Goal: Submit feedback/report problem

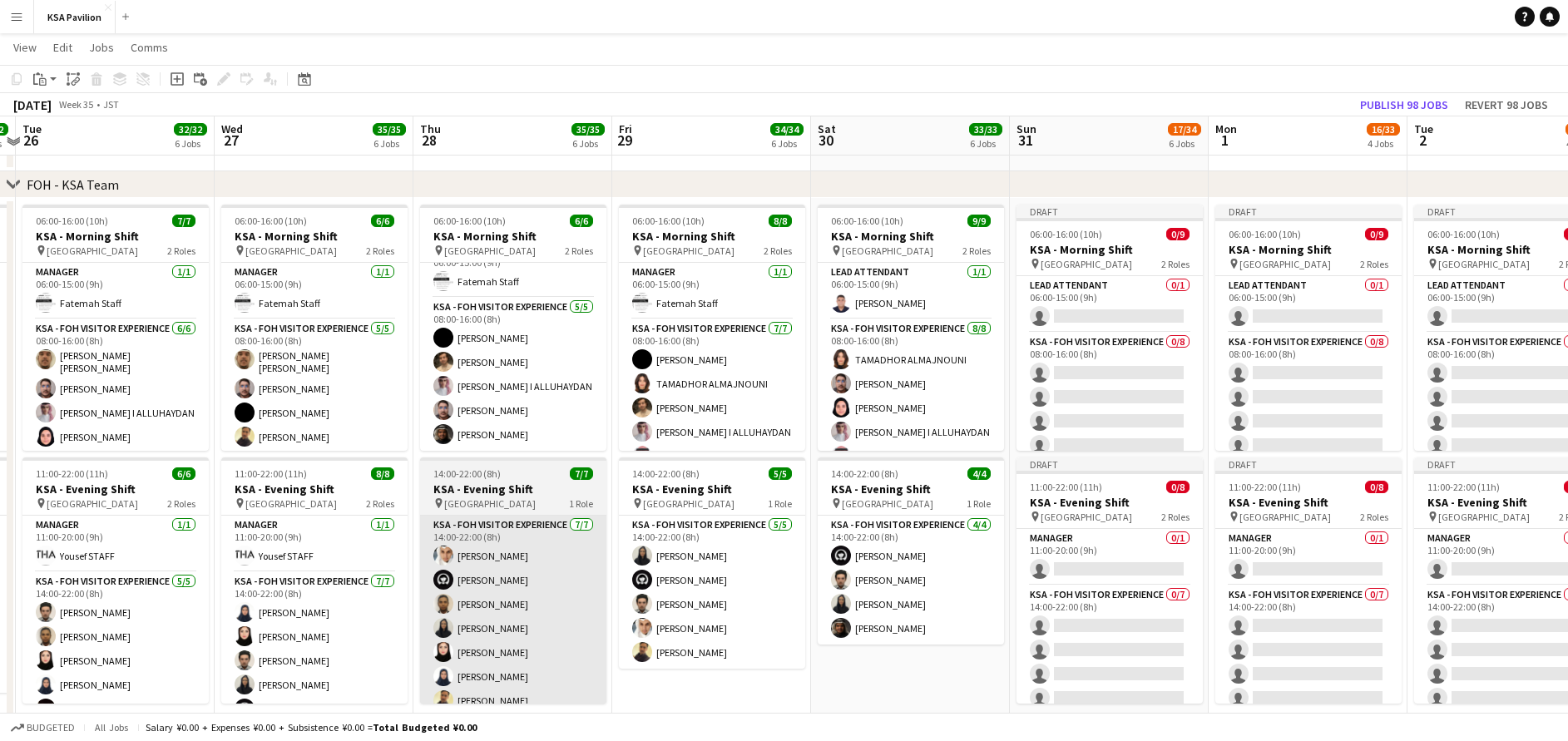
scroll to position [64, 0]
